Goal: Navigation & Orientation: Find specific page/section

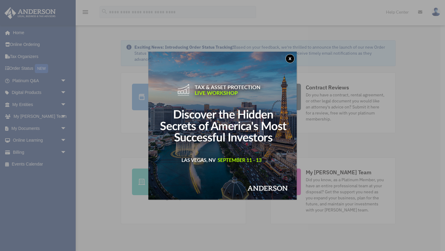
click at [291, 59] on button "x" at bounding box center [289, 58] width 9 height 9
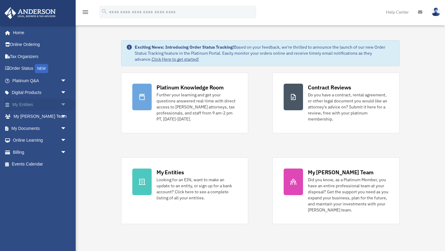
click at [67, 103] on span "arrow_drop_down" at bounding box center [67, 105] width 12 height 12
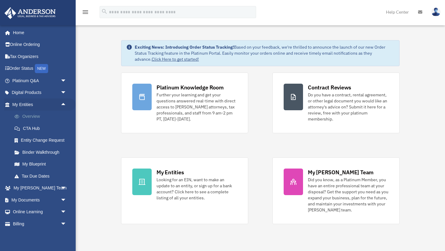
click at [38, 118] on link "Overview" at bounding box center [41, 117] width 67 height 12
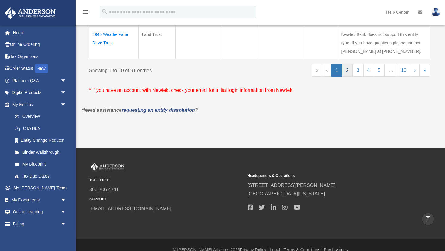
click at [344, 69] on link "2" at bounding box center [347, 70] width 11 height 13
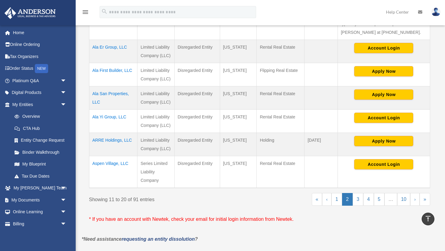
scroll to position [330, 0]
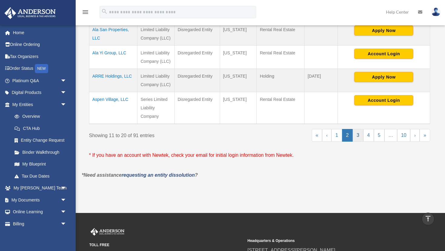
click at [359, 137] on link "3" at bounding box center [358, 135] width 11 height 13
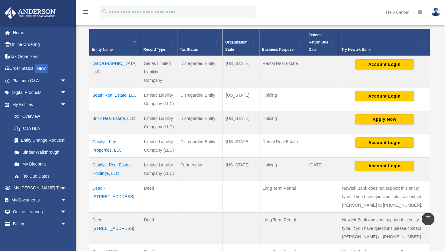
scroll to position [137, 0]
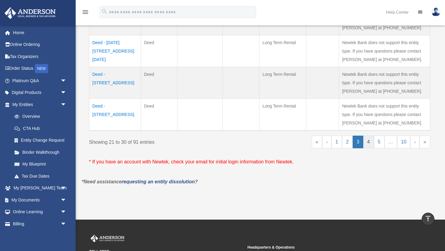
click at [369, 143] on link "4" at bounding box center [368, 142] width 11 height 13
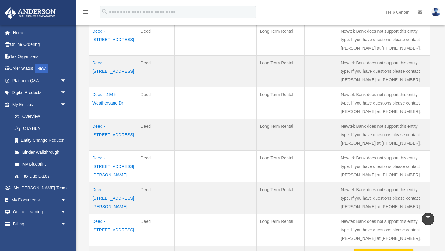
scroll to position [282, 0]
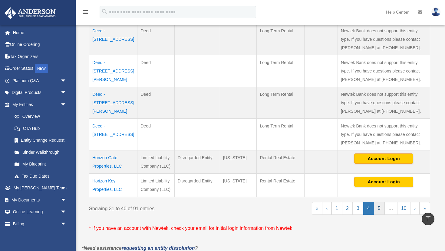
click at [377, 208] on link "5" at bounding box center [379, 208] width 11 height 13
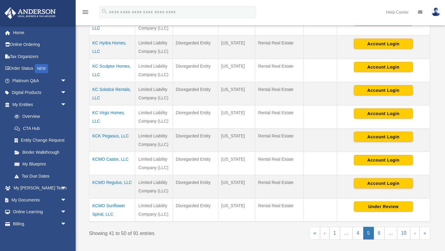
scroll to position [218, 0]
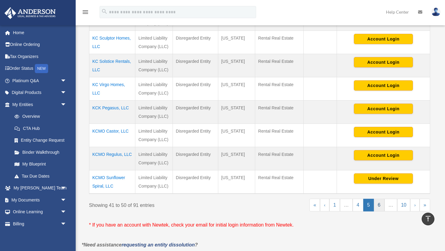
click at [378, 205] on link "6" at bounding box center [379, 205] width 11 height 13
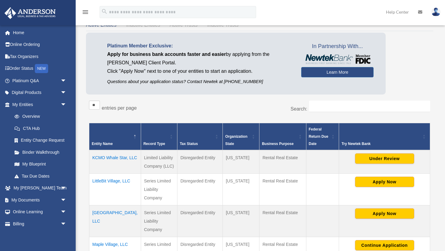
scroll to position [156, 0]
